Goal: Task Accomplishment & Management: Use online tool/utility

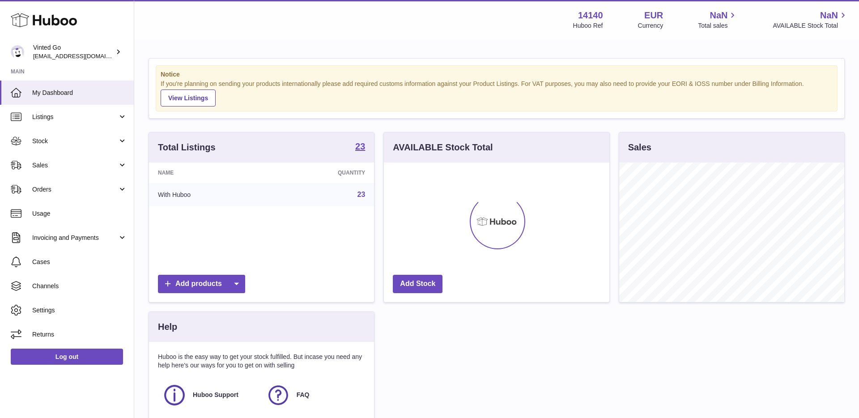
scroll to position [140, 225]
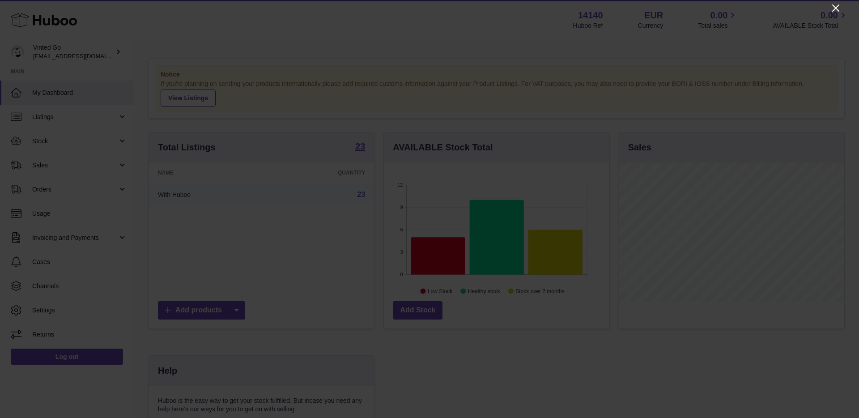
click at [833, 8] on icon "Close" at bounding box center [835, 8] width 11 height 11
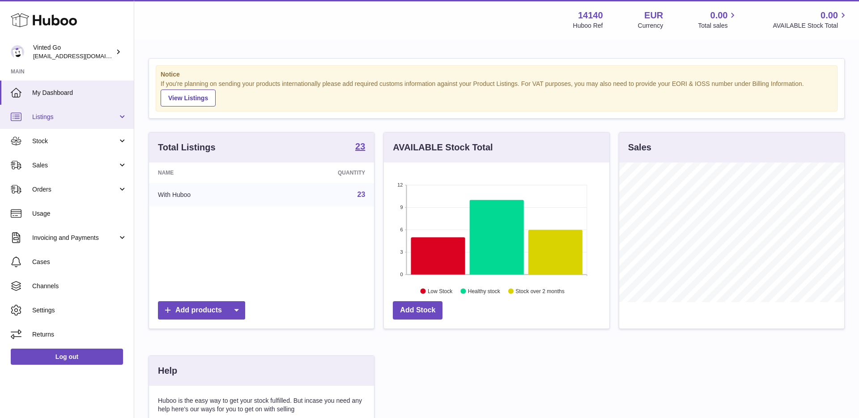
click at [91, 114] on span "Listings" at bounding box center [74, 117] width 85 height 8
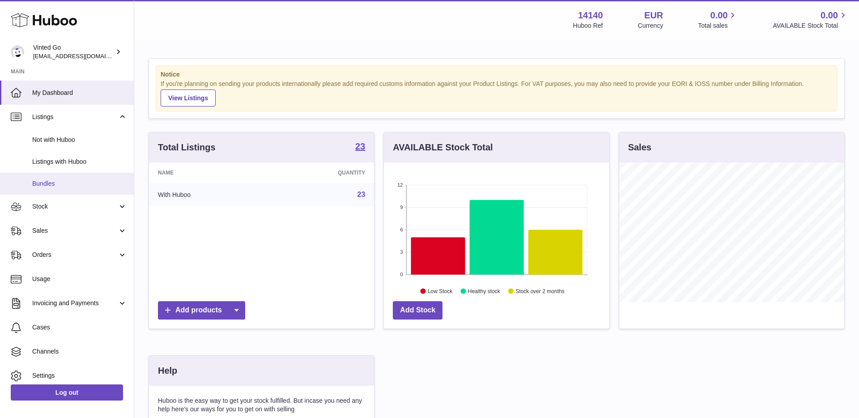
click at [73, 186] on span "Bundles" at bounding box center [79, 183] width 95 height 8
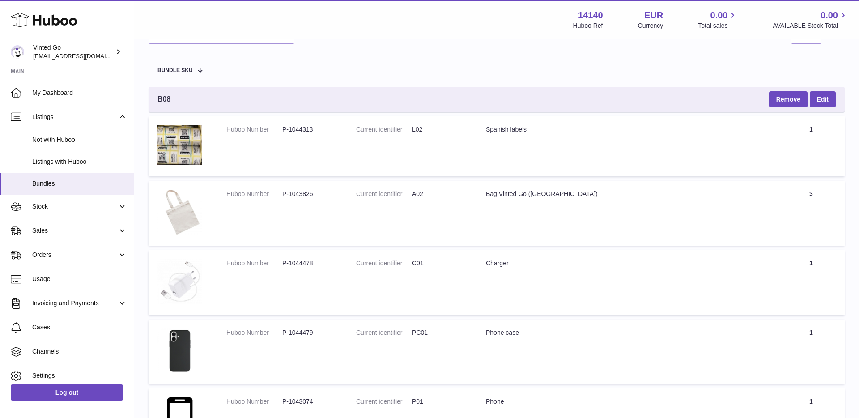
scroll to position [80, 0]
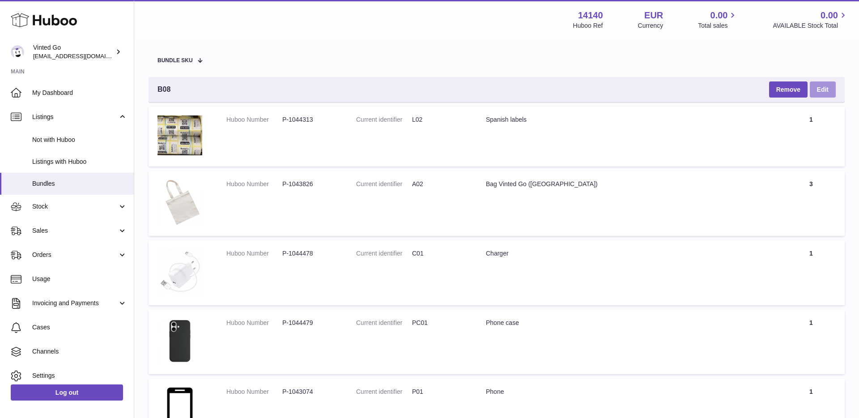
click at [833, 94] on link "Edit" at bounding box center [822, 89] width 26 height 16
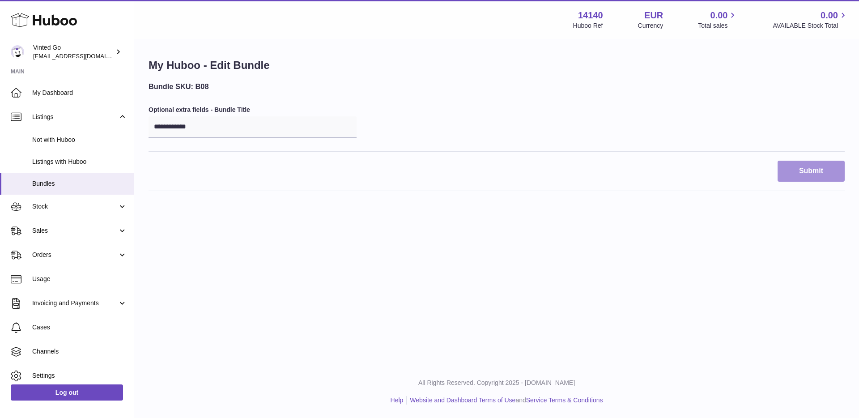
drag, startPoint x: 796, startPoint y: 163, endPoint x: 739, endPoint y: 210, distance: 73.7
click at [796, 163] on button "Submit" at bounding box center [810, 171] width 67 height 21
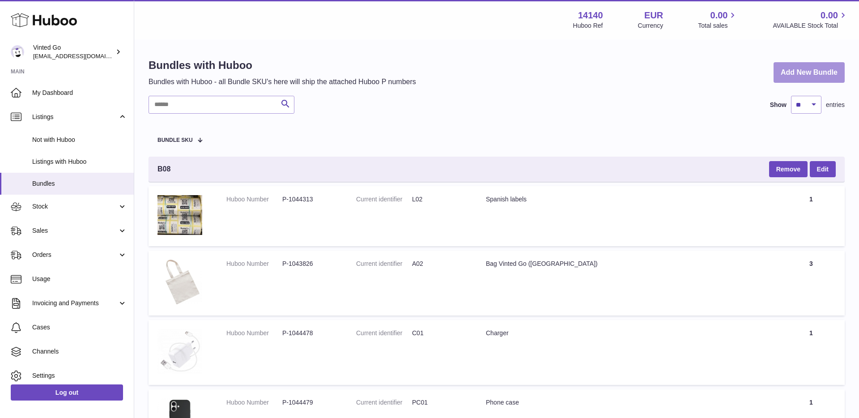
click at [786, 76] on link "Add New Bundle" at bounding box center [808, 72] width 71 height 21
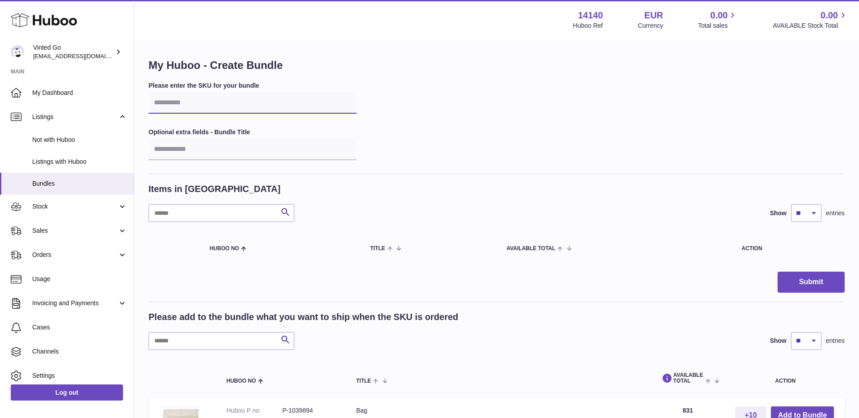
click at [229, 99] on input "text" at bounding box center [252, 102] width 208 height 21
type input "***"
click at [245, 152] on input "text" at bounding box center [252, 149] width 208 height 21
type input "**********"
click at [777, 271] on button "Submit" at bounding box center [810, 281] width 67 height 21
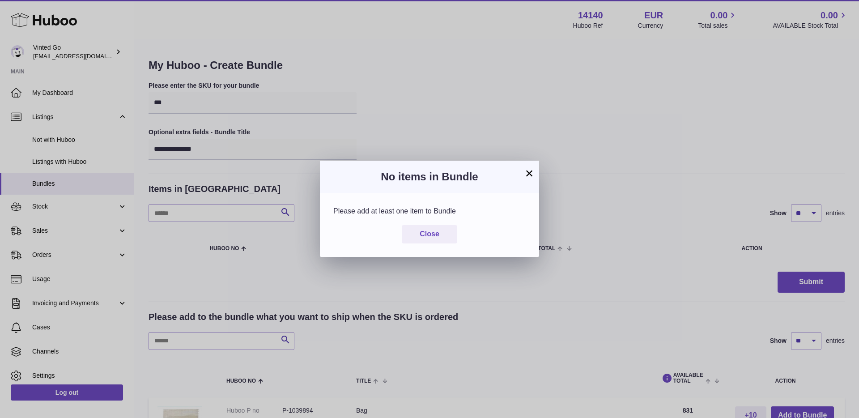
click at [528, 172] on button "×" at bounding box center [529, 173] width 11 height 11
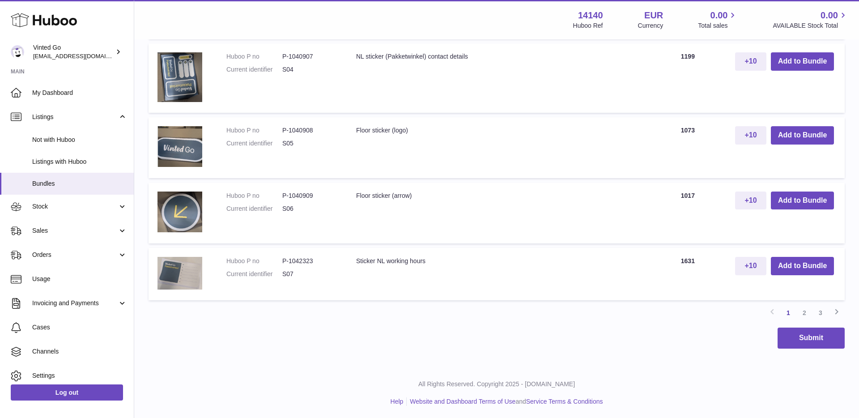
scroll to position [742, 0]
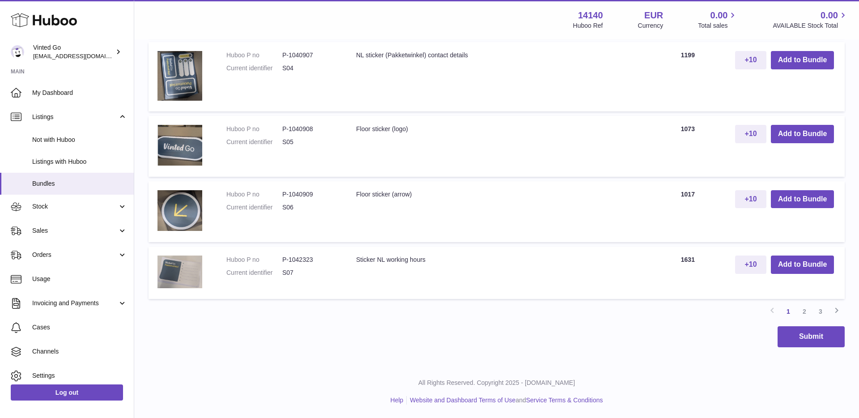
click at [806, 307] on link "2" at bounding box center [804, 311] width 16 height 16
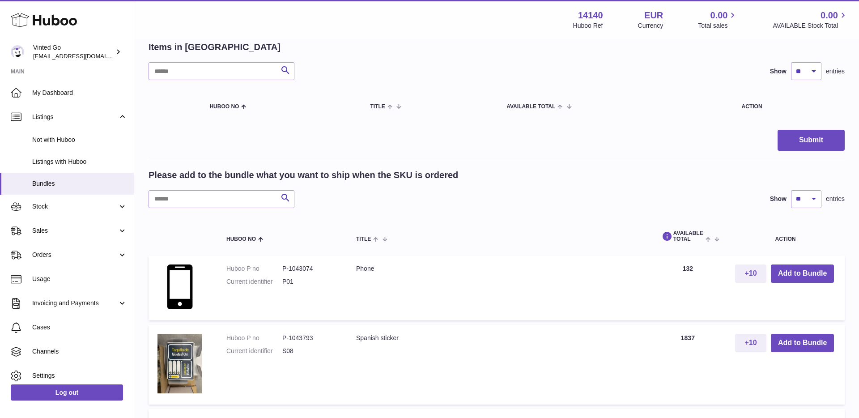
scroll to position [143, 0]
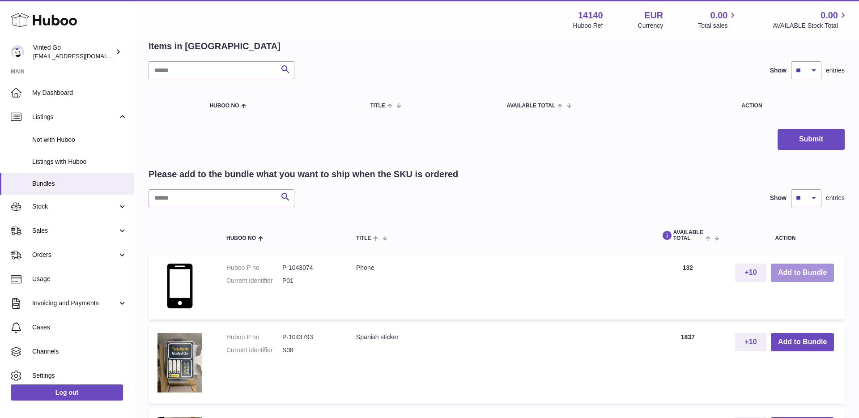
click at [811, 276] on button "Add to Bundle" at bounding box center [801, 272] width 63 height 18
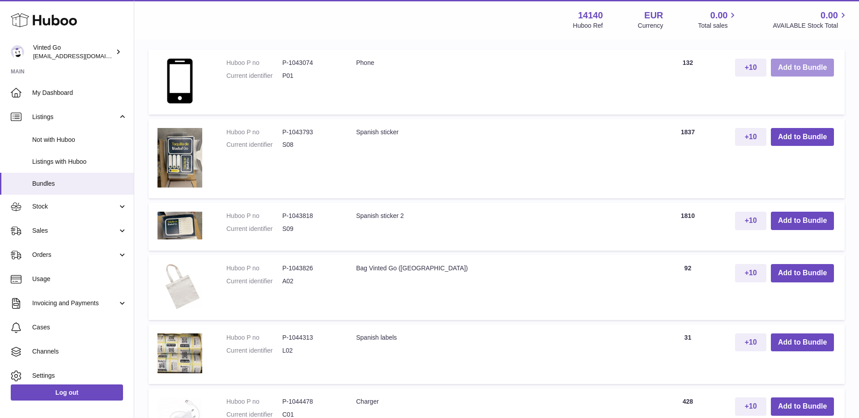
scroll to position [423, 0]
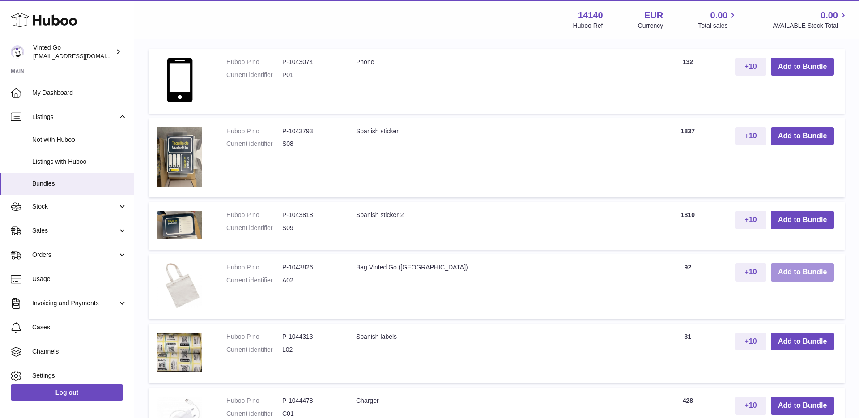
click at [788, 279] on button "Add to Bundle" at bounding box center [801, 272] width 63 height 18
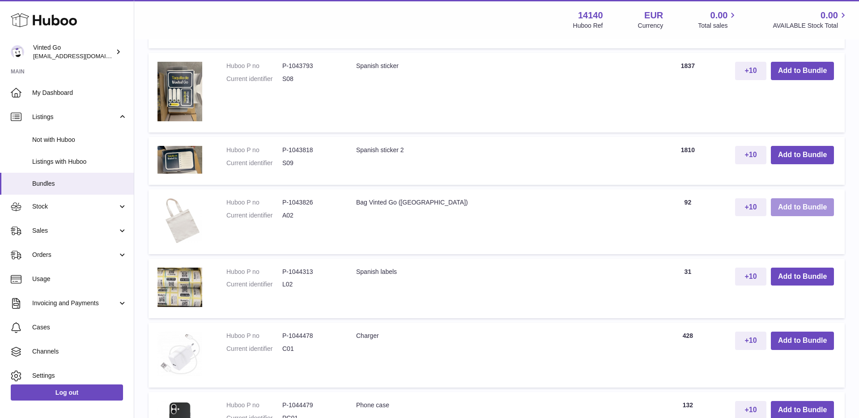
scroll to position [559, 0]
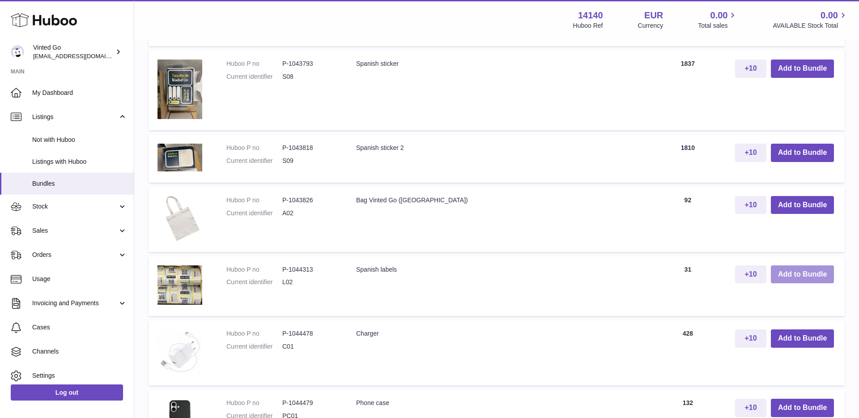
drag, startPoint x: 795, startPoint y: 272, endPoint x: 789, endPoint y: 281, distance: 10.9
click at [795, 272] on button "Add to Bundle" at bounding box center [801, 274] width 63 height 18
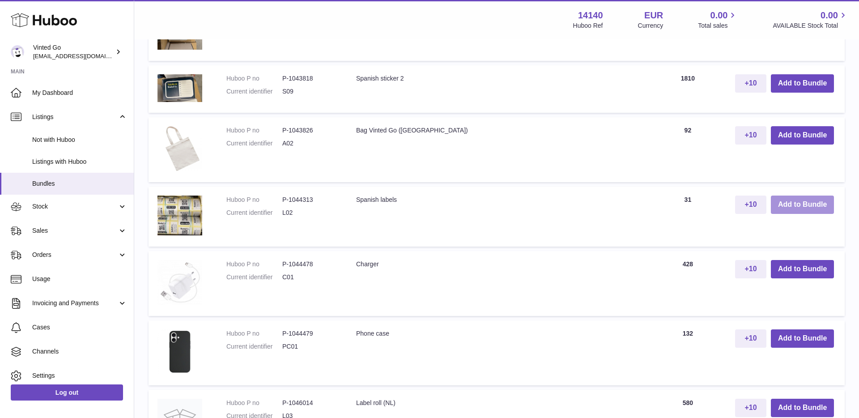
scroll to position [707, 0]
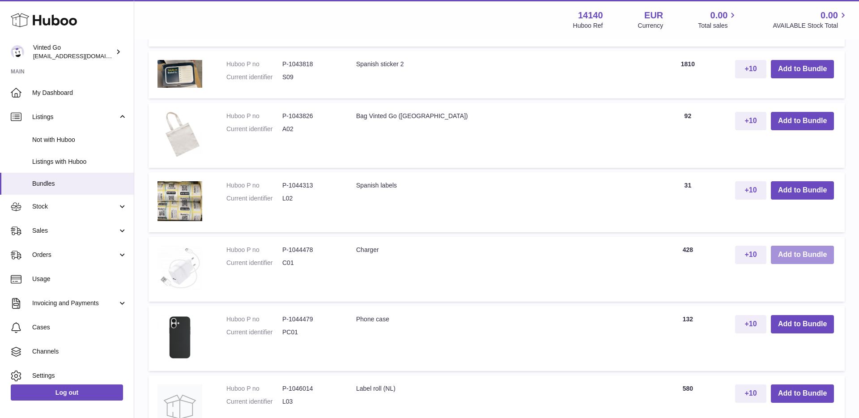
drag, startPoint x: 817, startPoint y: 252, endPoint x: 790, endPoint y: 274, distance: 35.0
click at [817, 252] on button "Add to Bundle" at bounding box center [801, 254] width 63 height 18
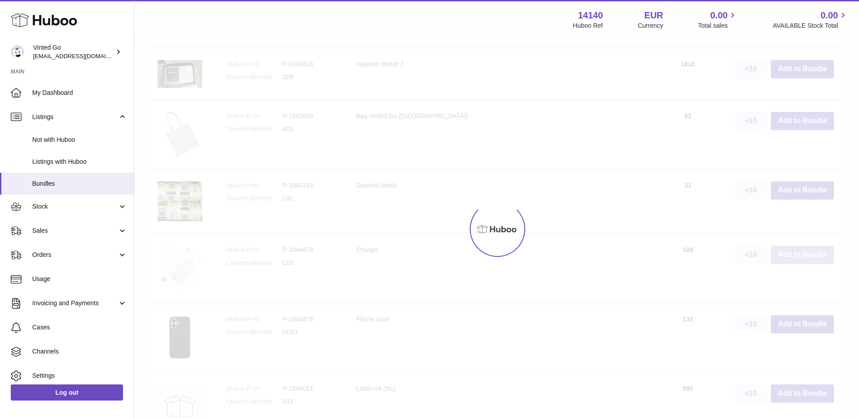
scroll to position [776, 0]
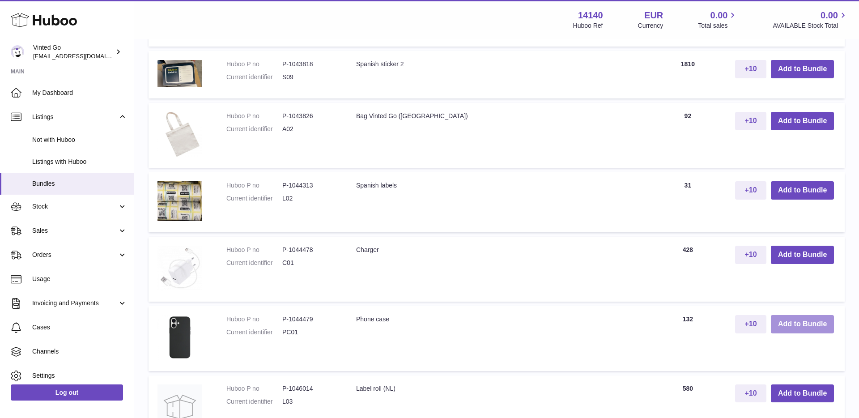
click at [809, 327] on button "Add to Bundle" at bounding box center [801, 324] width 63 height 18
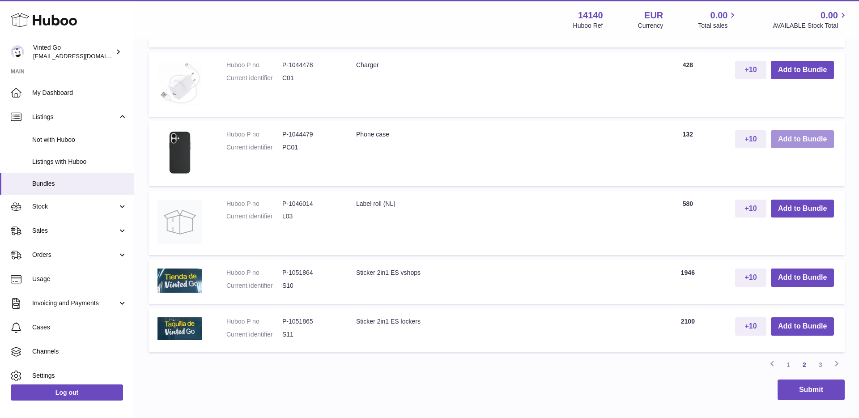
scroll to position [1083, 0]
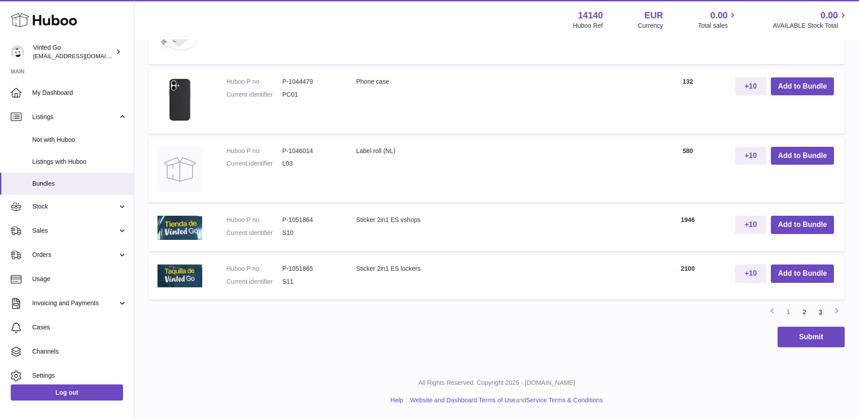
click at [825, 309] on link "3" at bounding box center [820, 312] width 16 height 16
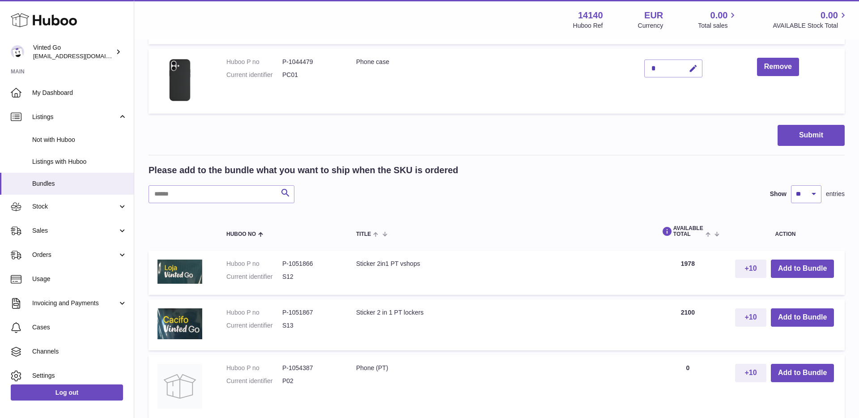
scroll to position [497, 0]
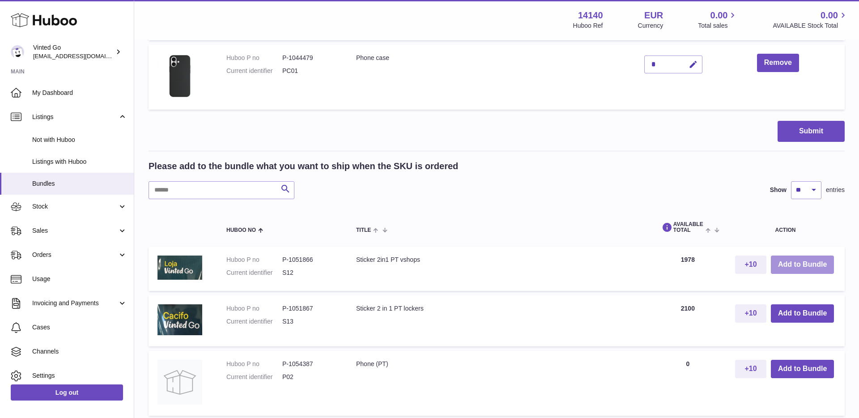
click at [802, 260] on button "Add to Bundle" at bounding box center [801, 264] width 63 height 18
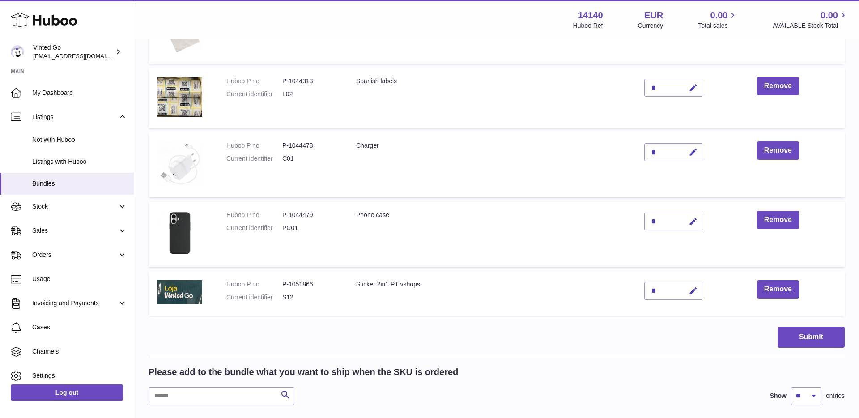
scroll to position [341, 0]
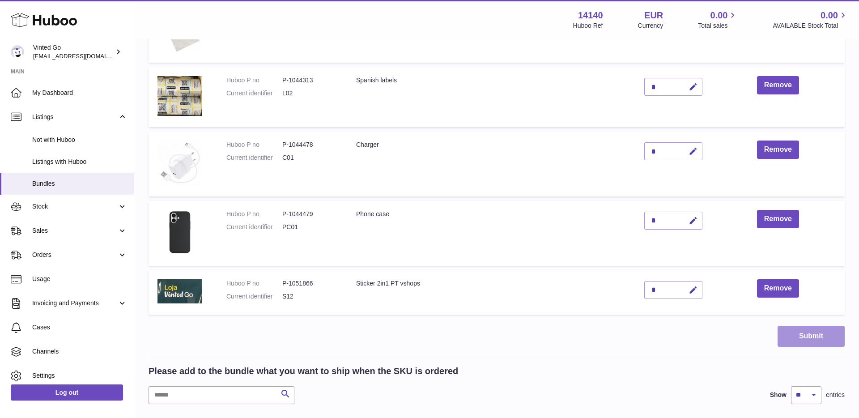
click at [807, 331] on button "Submit" at bounding box center [810, 336] width 67 height 21
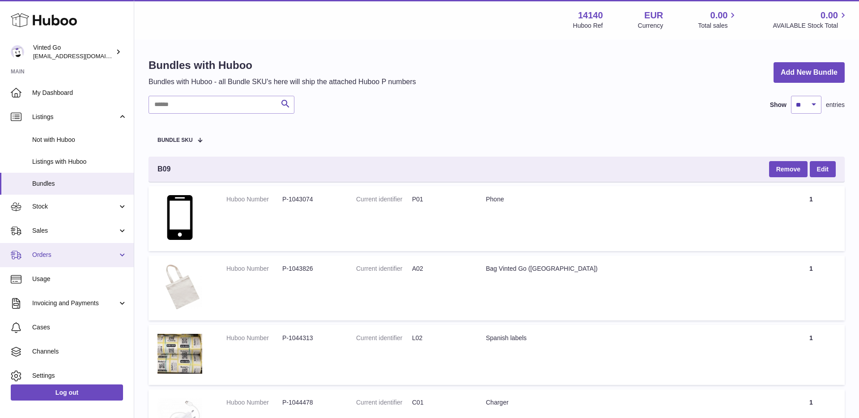
click at [81, 255] on span "Orders" at bounding box center [74, 254] width 85 height 8
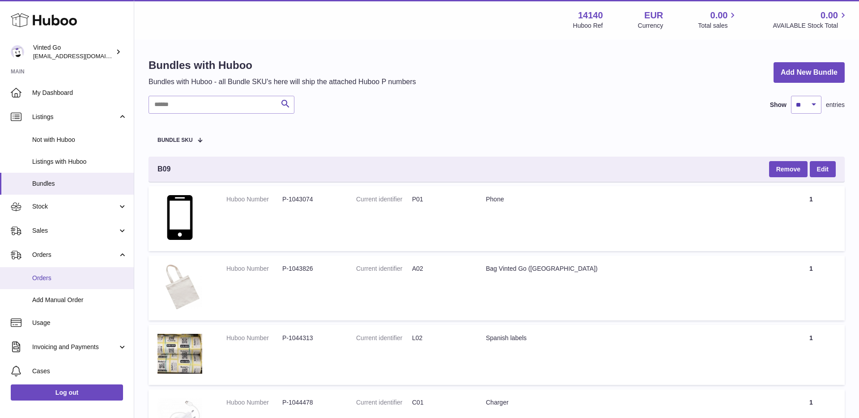
click at [78, 275] on span "Orders" at bounding box center [79, 278] width 95 height 8
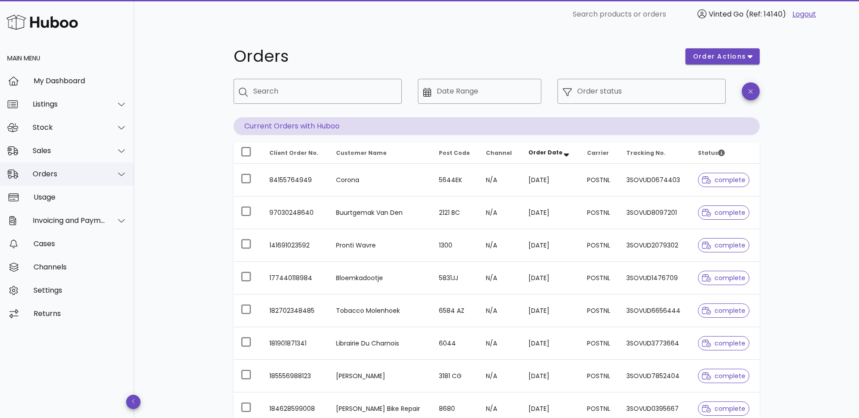
click at [58, 182] on div "Orders" at bounding box center [67, 173] width 134 height 23
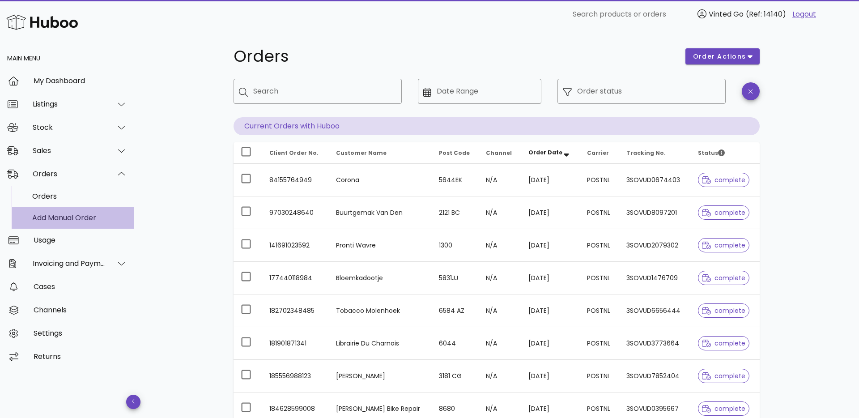
click at [73, 219] on div "Add Manual Order" at bounding box center [79, 217] width 95 height 8
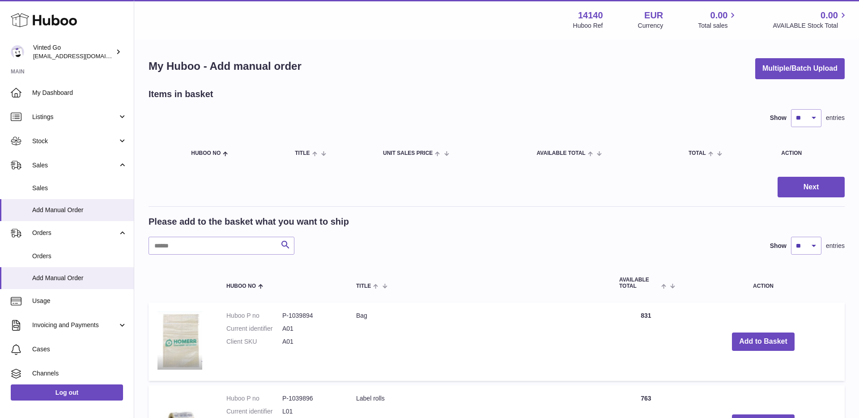
click at [539, 89] on div "Items in basket" at bounding box center [496, 94] width 696 height 12
click at [786, 77] on button "Multiple/Batch Upload" at bounding box center [799, 68] width 89 height 21
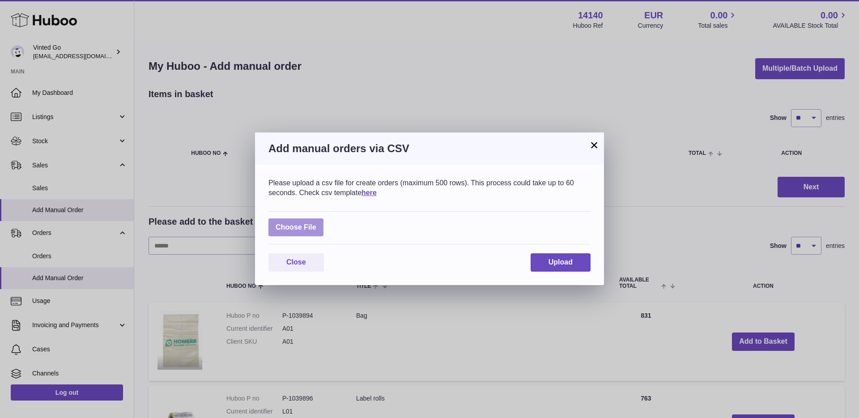
click at [280, 226] on label at bounding box center [295, 227] width 55 height 18
click at [316, 223] on input "file" at bounding box center [316, 223] width 0 height 0
type input "**********"
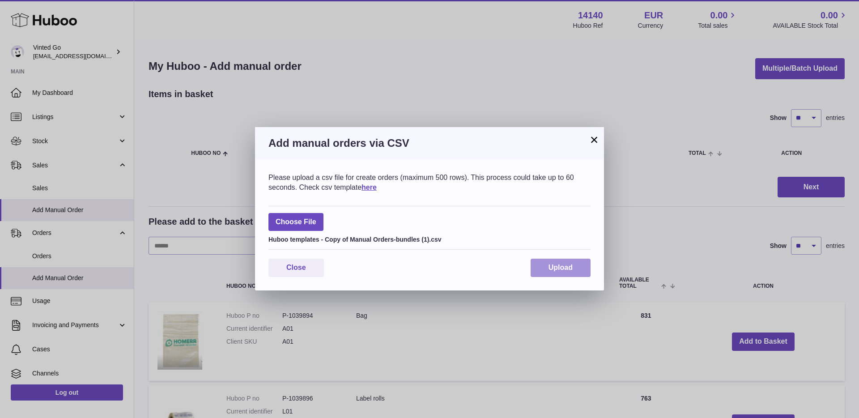
click at [557, 272] on button "Upload" at bounding box center [560, 267] width 60 height 18
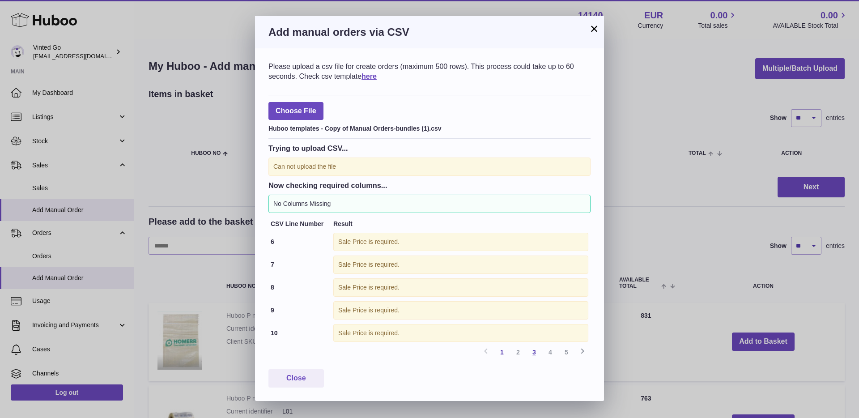
drag, startPoint x: 514, startPoint y: 355, endPoint x: 527, endPoint y: 355, distance: 13.0
click at [514, 355] on link "2" at bounding box center [518, 352] width 16 height 16
drag, startPoint x: 531, startPoint y: 355, endPoint x: 554, endPoint y: 354, distance: 23.3
click at [531, 355] on link "3" at bounding box center [534, 352] width 16 height 16
drag, startPoint x: 551, startPoint y: 354, endPoint x: 563, endPoint y: 354, distance: 12.5
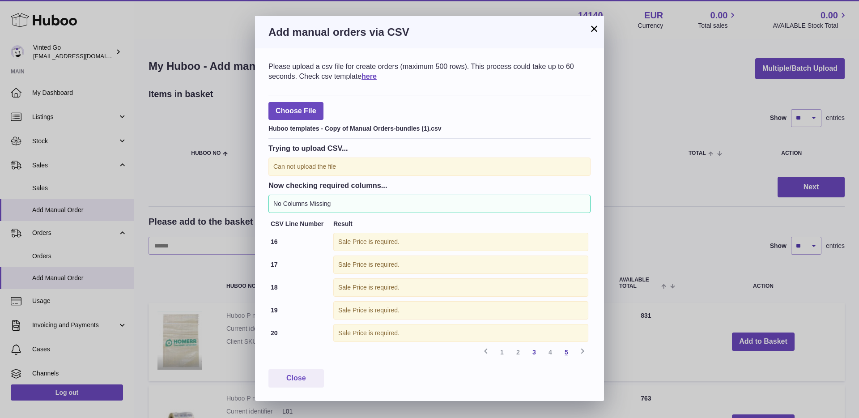
click at [551, 354] on link "4" at bounding box center [550, 352] width 16 height 16
click at [567, 354] on link "5" at bounding box center [566, 352] width 16 height 16
click at [595, 28] on button "×" at bounding box center [593, 28] width 11 height 11
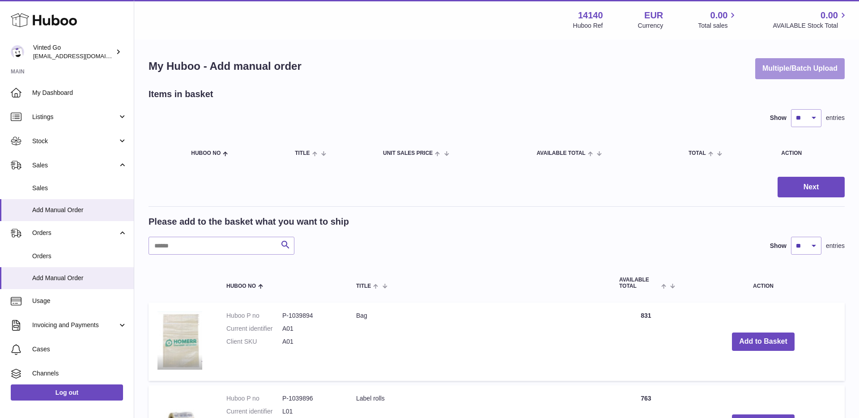
click at [761, 67] on button "Multiple/Batch Upload" at bounding box center [799, 68] width 89 height 21
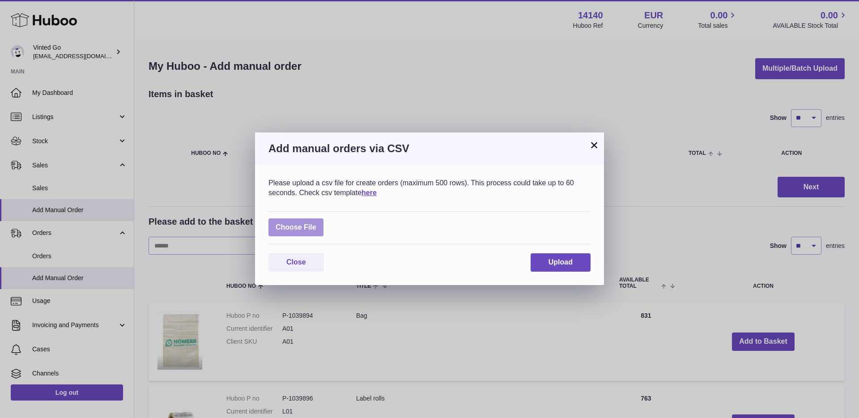
click at [309, 224] on label at bounding box center [295, 227] width 55 height 18
click at [316, 223] on input "file" at bounding box center [316, 223] width 0 height 0
type input "**********"
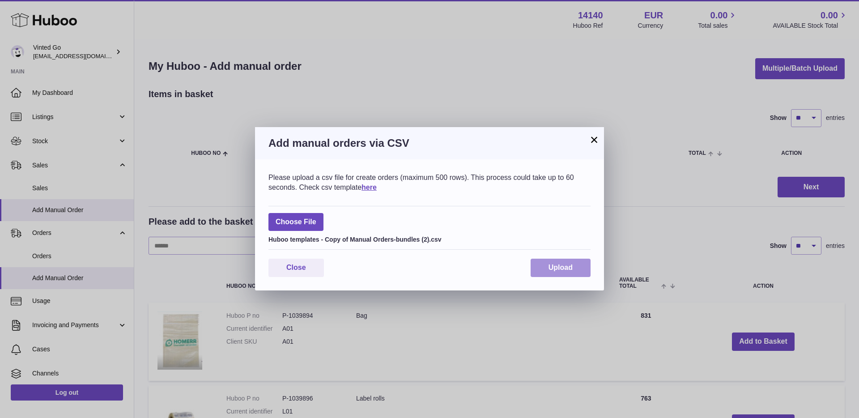
click at [555, 272] on button "Upload" at bounding box center [560, 267] width 60 height 18
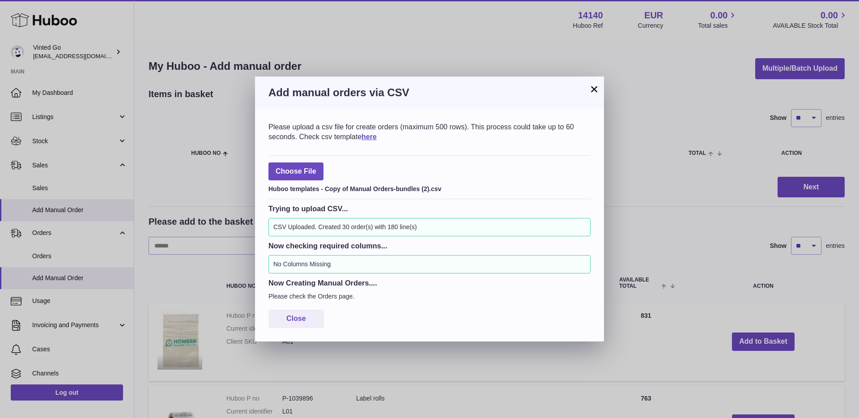
click at [592, 93] on button "×" at bounding box center [593, 89] width 11 height 11
